Goal: Ask a question: Seek information or help from site administrators or community

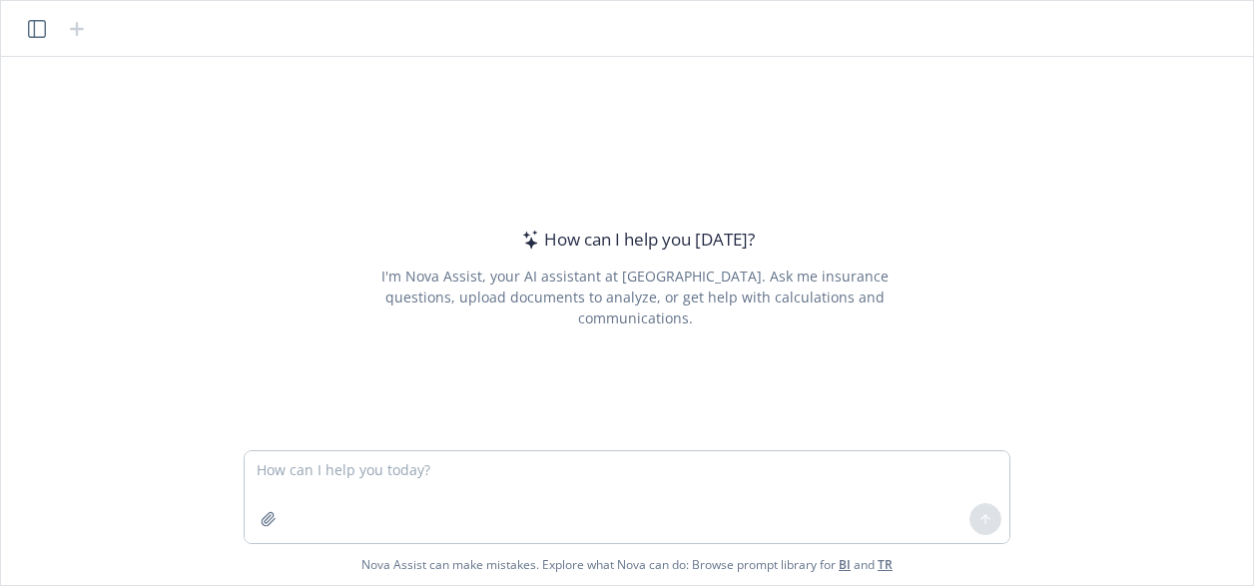
click at [323, 466] on textarea at bounding box center [627, 497] width 765 height 92
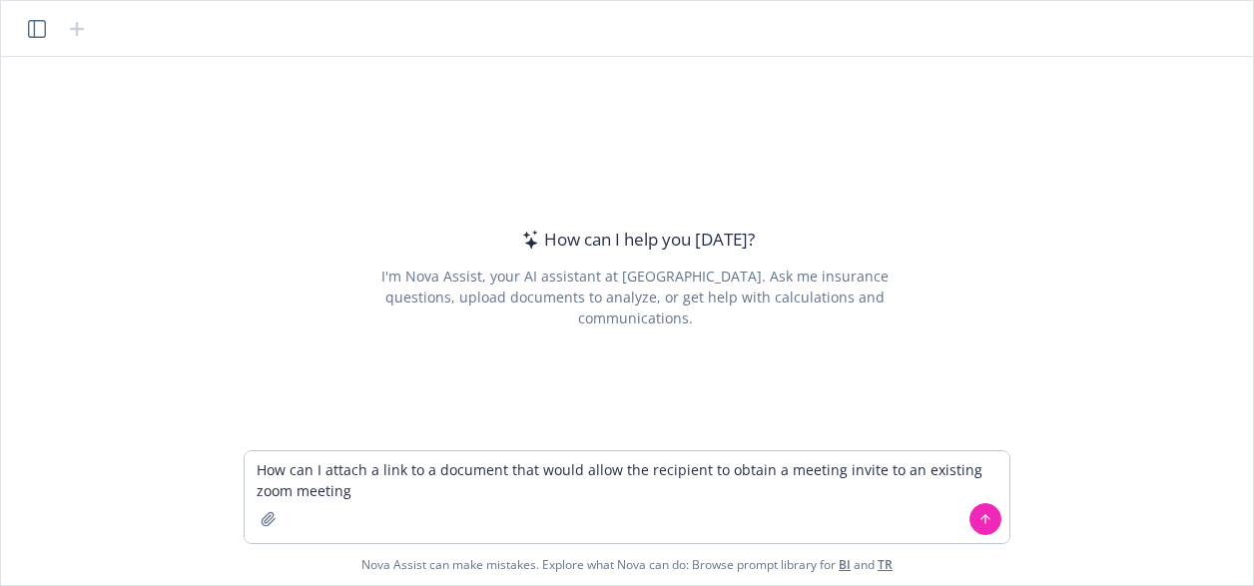
type textarea "How can I attach a link to a document that would allow the recipient to obtain …"
